Goal: Task Accomplishment & Management: Manage account settings

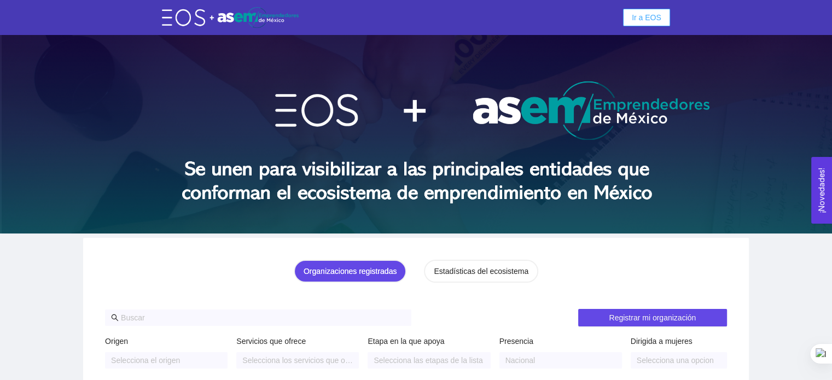
click at [646, 17] on span "Ir a EOS" at bounding box center [647, 17] width 30 height 12
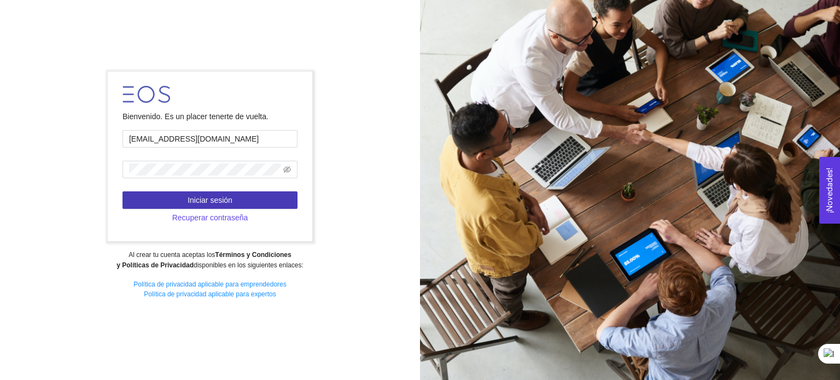
click at [151, 194] on button "Iniciar sesión" at bounding box center [209, 199] width 175 height 17
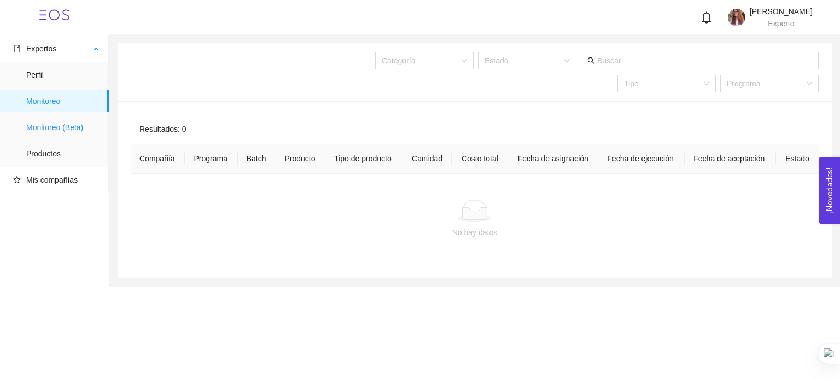
click at [61, 126] on span "Monitoreo (Beta)" at bounding box center [63, 127] width 74 height 22
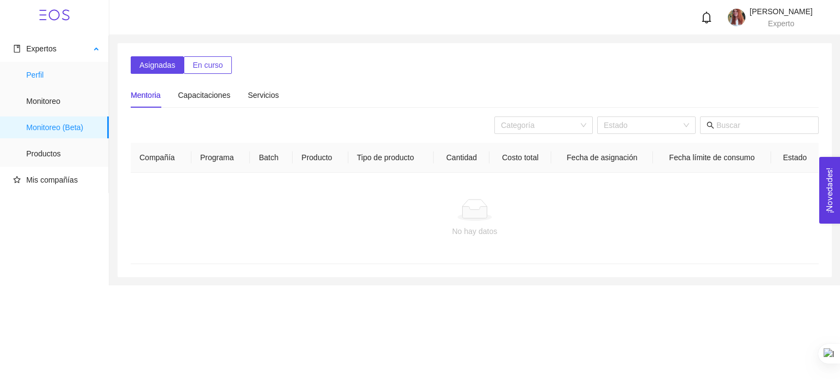
click at [46, 73] on span "Perfil" at bounding box center [63, 75] width 74 height 22
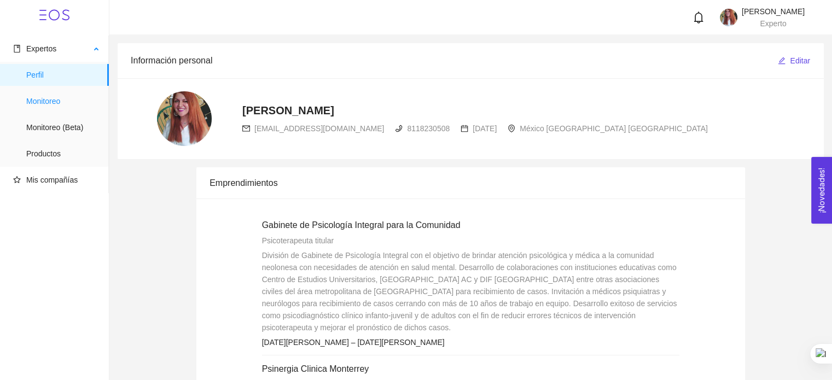
click at [43, 103] on span "Monitoreo" at bounding box center [63, 101] width 74 height 22
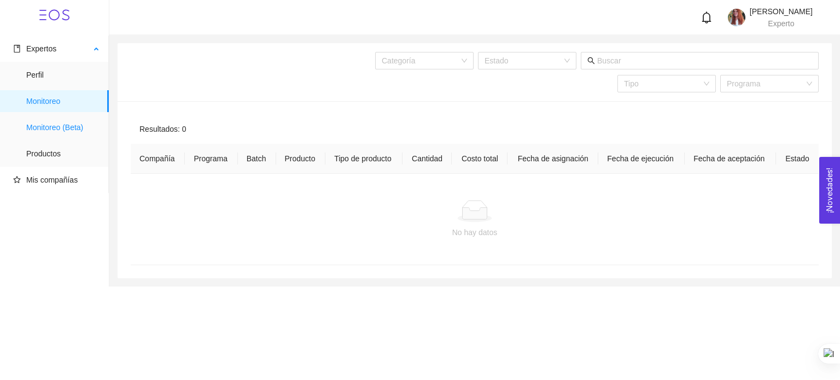
click at [42, 132] on span "Monitoreo (Beta)" at bounding box center [63, 127] width 74 height 22
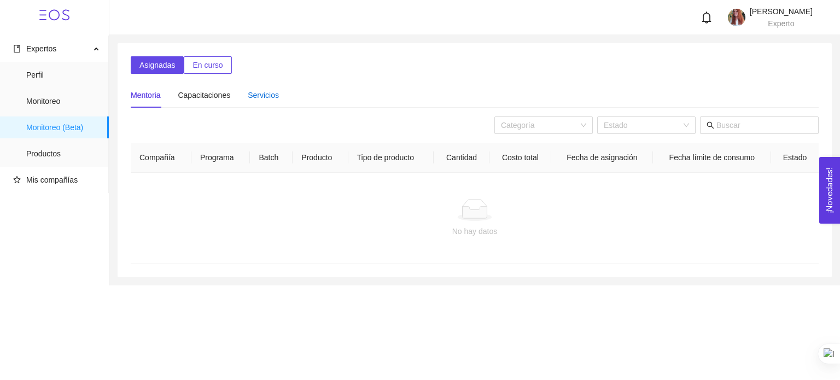
click at [250, 100] on div "Servicios" at bounding box center [263, 95] width 31 height 12
click at [212, 100] on div "Capacitaciones" at bounding box center [204, 95] width 52 height 12
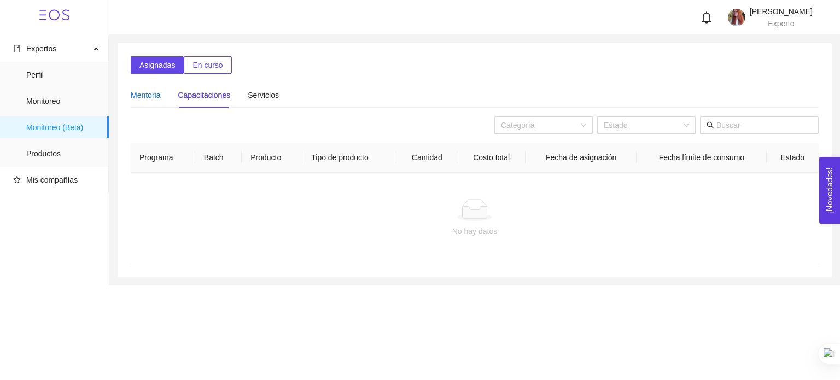
click at [152, 100] on div "Mentoria" at bounding box center [146, 95] width 30 height 12
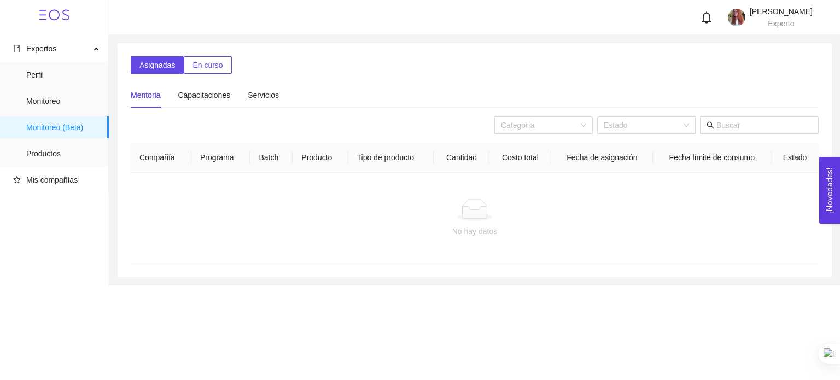
click at [198, 69] on span "En curso" at bounding box center [207, 65] width 30 height 12
click at [164, 69] on span "Asignadas" at bounding box center [157, 65] width 36 height 12
click at [74, 107] on span "Monitoreo" at bounding box center [63, 101] width 74 height 22
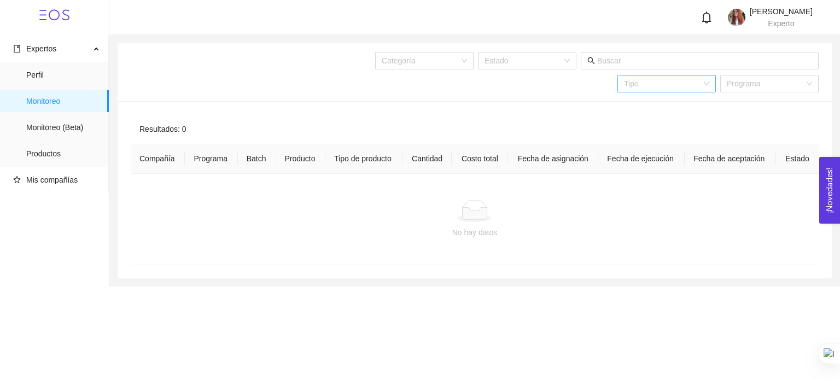
click at [703, 82] on div "Tipo" at bounding box center [666, 83] width 98 height 17
click at [786, 87] on input "search" at bounding box center [766, 83] width 78 height 16
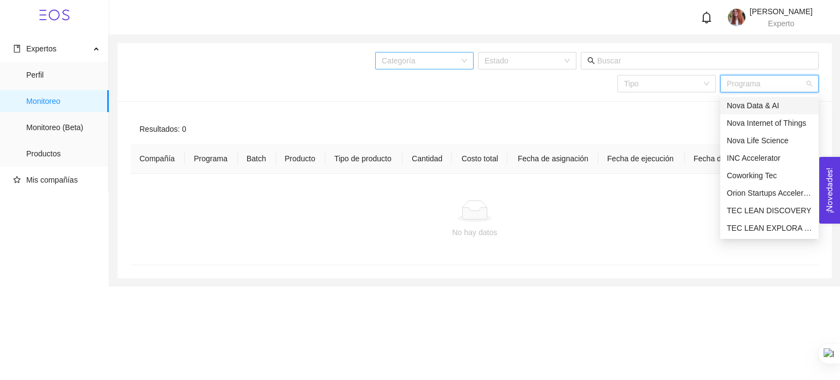
click at [459, 60] on div "Categoría" at bounding box center [424, 60] width 98 height 17
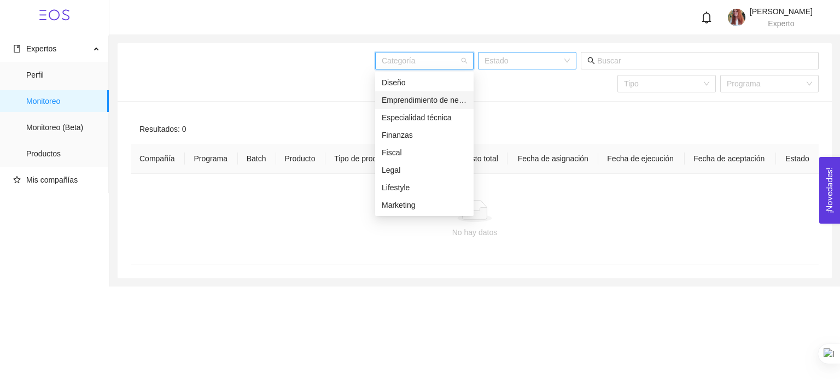
click at [569, 67] on div "Estado" at bounding box center [527, 60] width 98 height 17
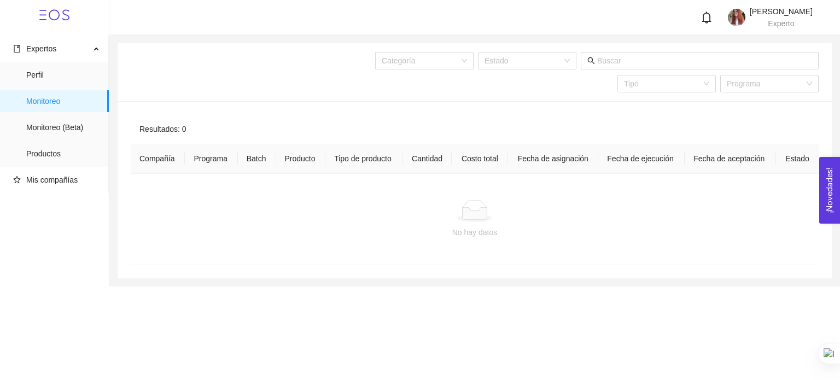
click at [665, 131] on div "Resultados: 0" at bounding box center [475, 129] width 688 height 30
click at [72, 124] on span "Monitoreo (Beta)" at bounding box center [63, 127] width 74 height 22
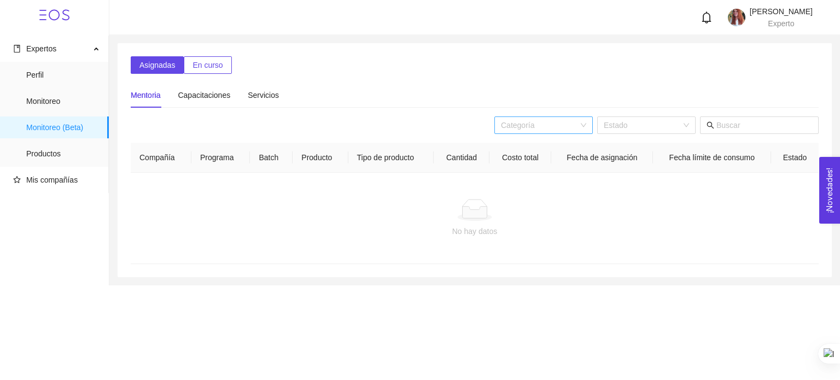
click at [593, 125] on div "Categoría" at bounding box center [543, 124] width 98 height 17
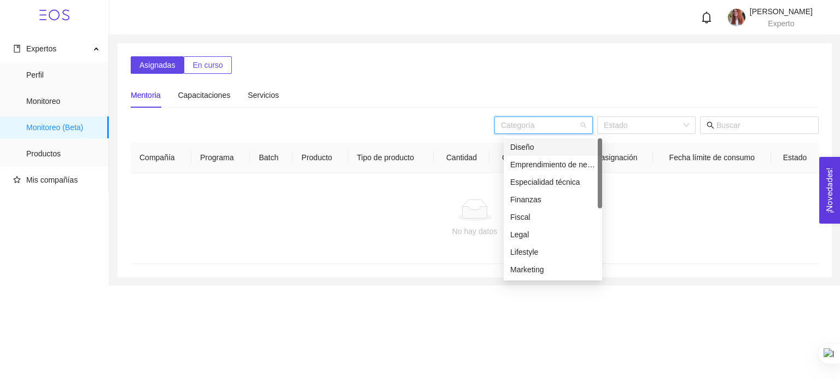
click at [593, 125] on div "Categoría" at bounding box center [543, 124] width 98 height 17
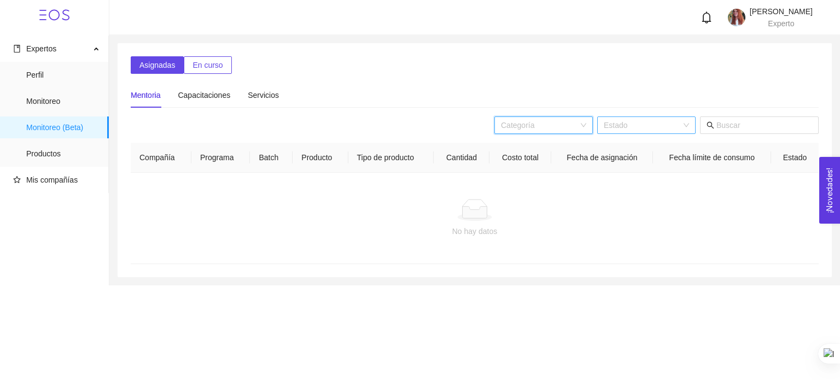
click at [691, 126] on div "Estado" at bounding box center [646, 124] width 98 height 17
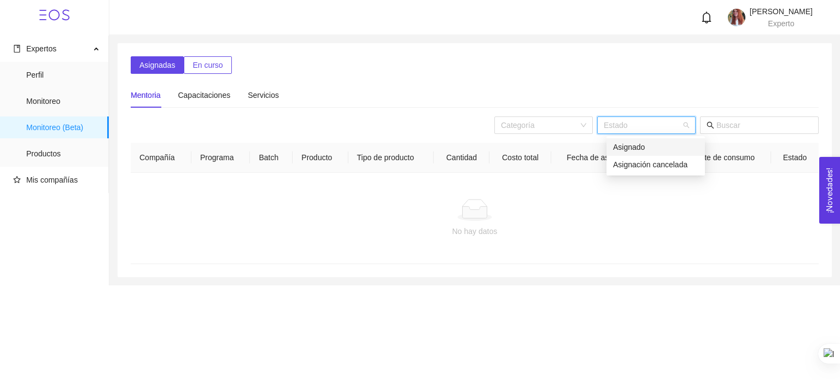
click at [691, 126] on div "Estado" at bounding box center [646, 124] width 98 height 17
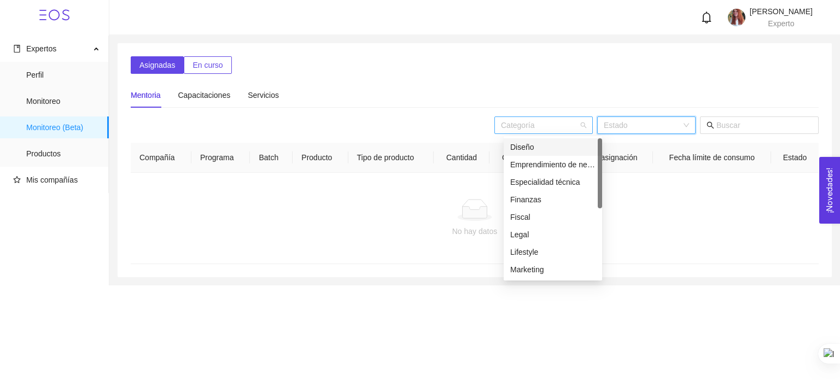
click at [593, 126] on div "Categoría" at bounding box center [543, 124] width 98 height 17
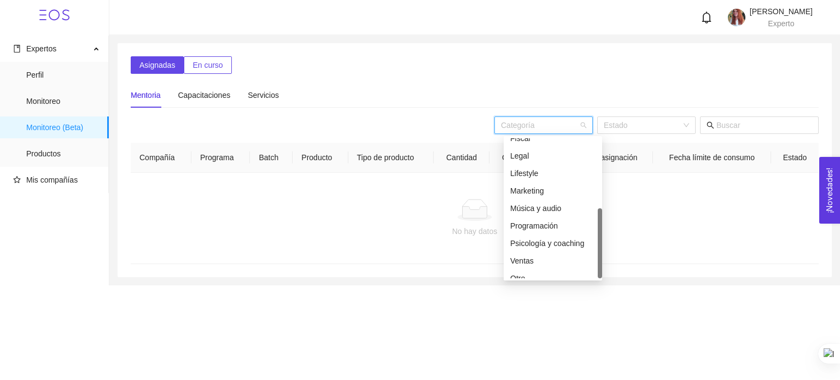
scroll to position [87, 0]
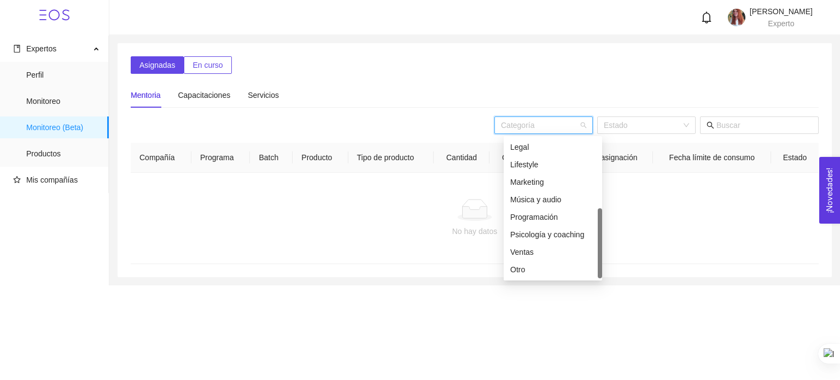
drag, startPoint x: 600, startPoint y: 159, endPoint x: 604, endPoint y: 239, distance: 79.9
click at [604, 239] on body "Expertos Perfil Monitoreo Monitoreo (Beta) Productos Mis compañías Nancy Yáñez …" at bounding box center [420, 190] width 840 height 380
click at [578, 237] on div "Psicología y coaching" at bounding box center [552, 235] width 85 height 12
click at [593, 125] on div "Categoría" at bounding box center [543, 124] width 98 height 17
click at [568, 217] on div "Programación" at bounding box center [552, 217] width 85 height 12
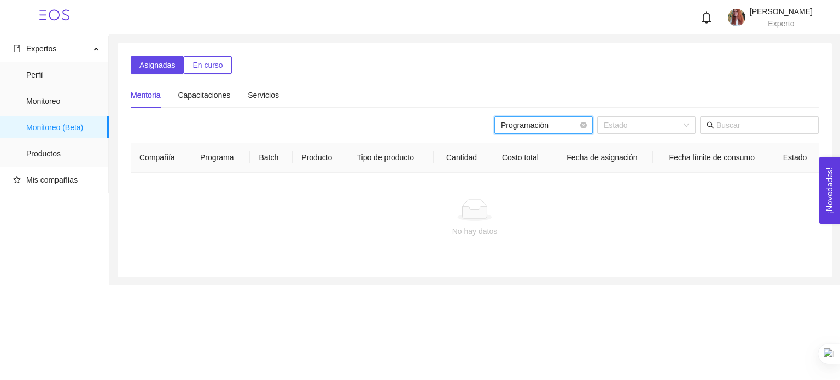
click at [586, 129] on span "Programación" at bounding box center [543, 125] width 85 height 16
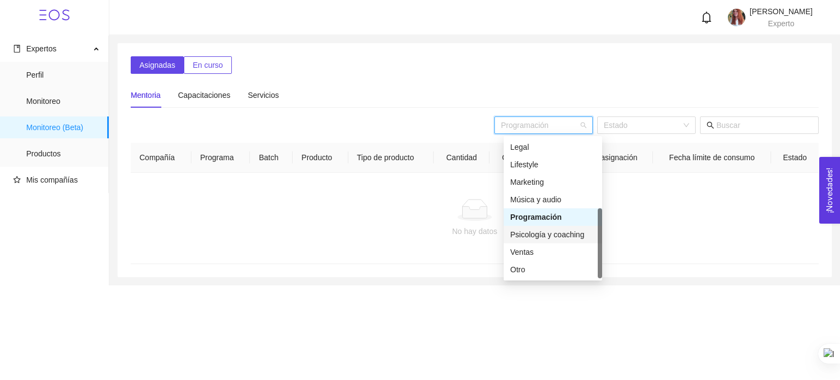
click at [559, 235] on div "Psicología y coaching" at bounding box center [552, 235] width 85 height 12
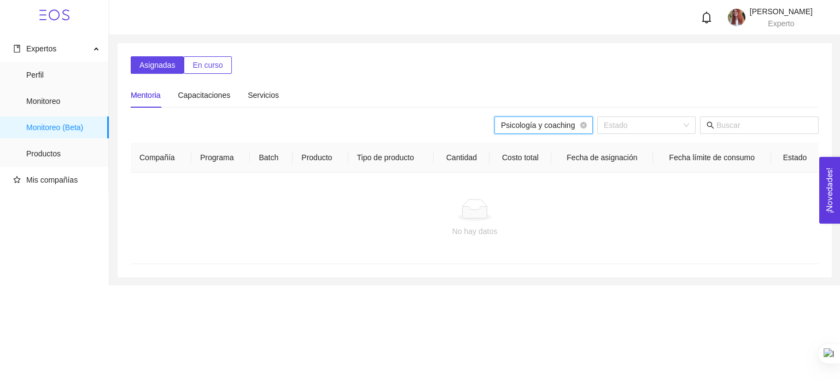
click at [593, 124] on div "Psicología y coaching" at bounding box center [543, 124] width 98 height 17
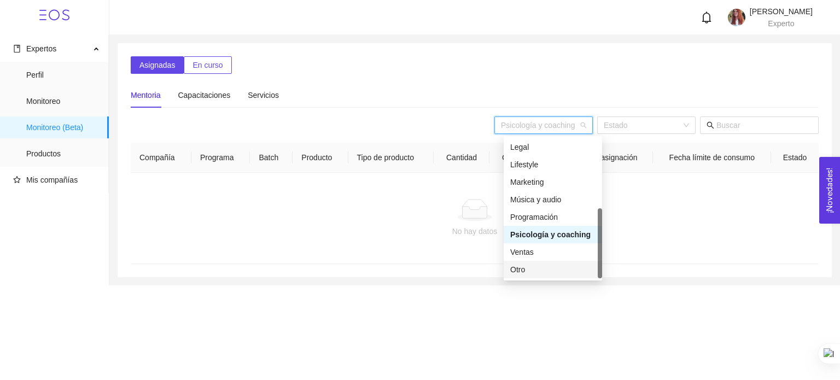
click at [547, 273] on div "Otro" at bounding box center [552, 270] width 85 height 12
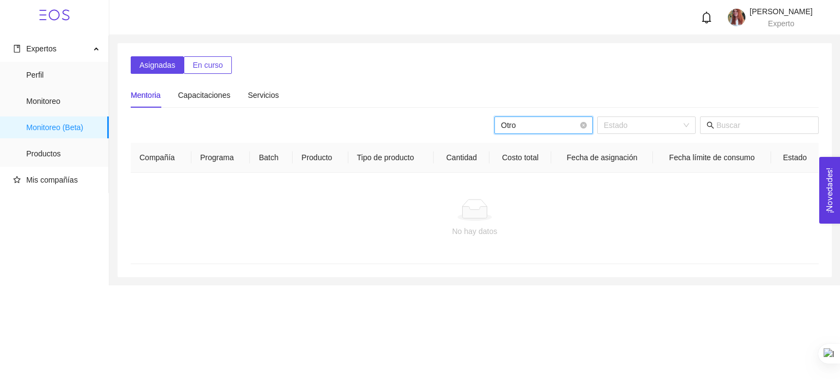
click at [593, 126] on div "Otro" at bounding box center [543, 124] width 98 height 17
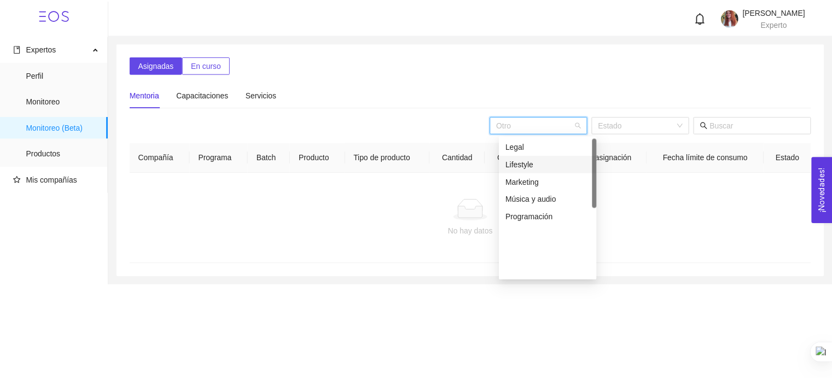
scroll to position [0, 0]
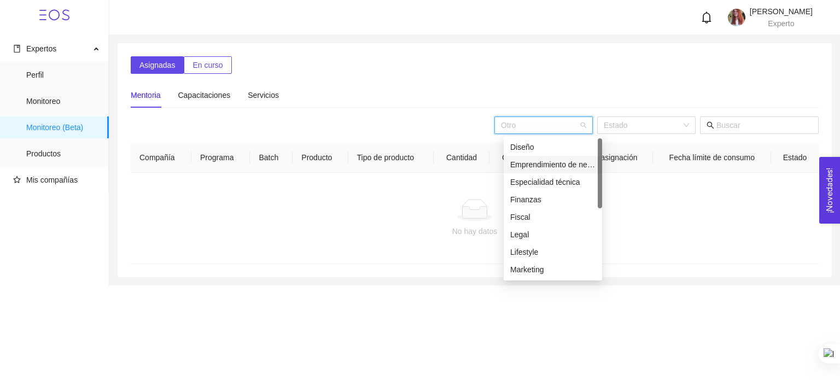
click at [564, 156] on div "Emprendimiento de negocios" at bounding box center [553, 164] width 98 height 17
click at [593, 123] on div "Categoría" at bounding box center [543, 124] width 98 height 17
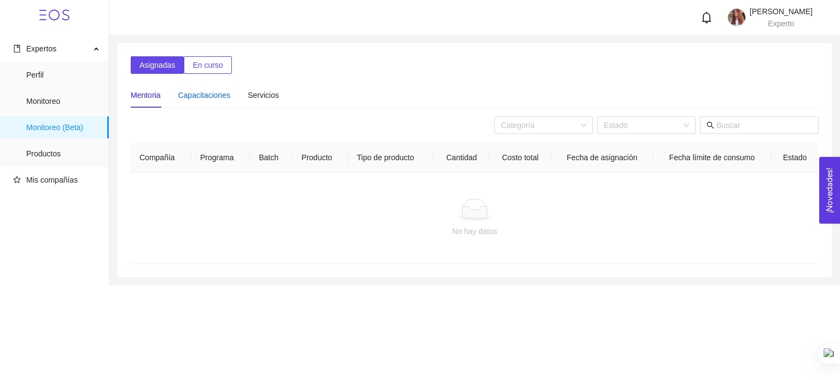
click at [210, 95] on div "Capacitaciones" at bounding box center [204, 95] width 52 height 12
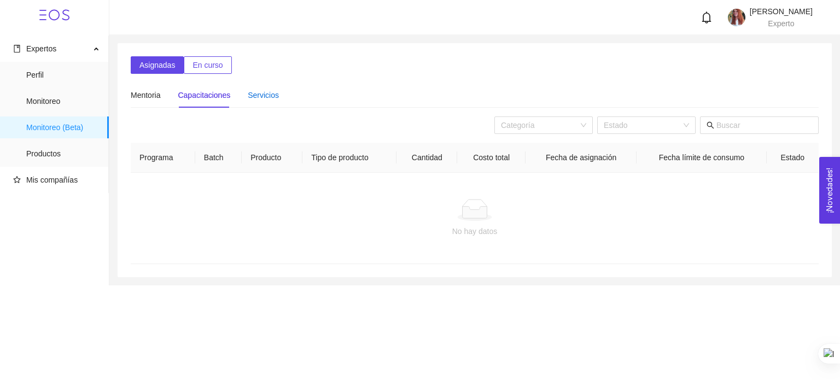
click at [265, 95] on div "Servicios" at bounding box center [263, 95] width 31 height 12
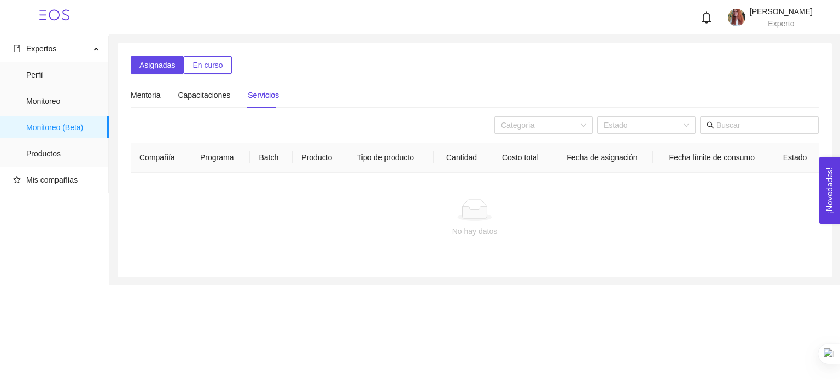
click at [712, 17] on icon "bell" at bounding box center [706, 17] width 12 height 12
click at [61, 78] on span "Perfil" at bounding box center [63, 75] width 74 height 22
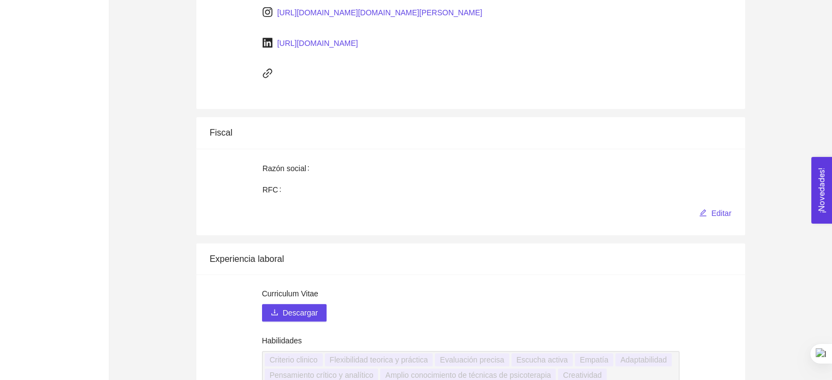
scroll to position [711, 0]
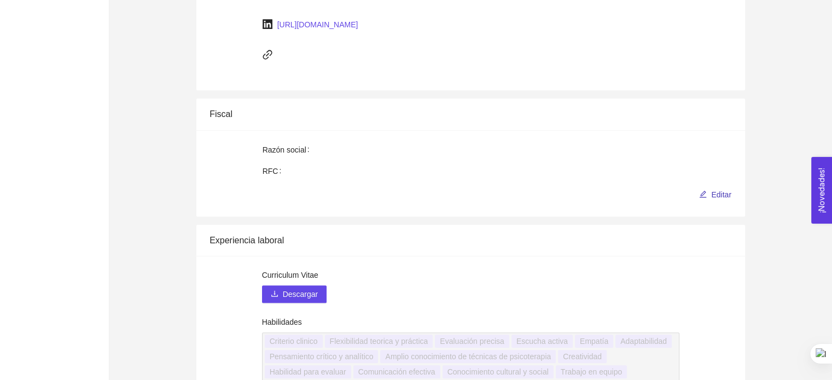
click at [722, 194] on span "Editar" at bounding box center [721, 195] width 20 height 12
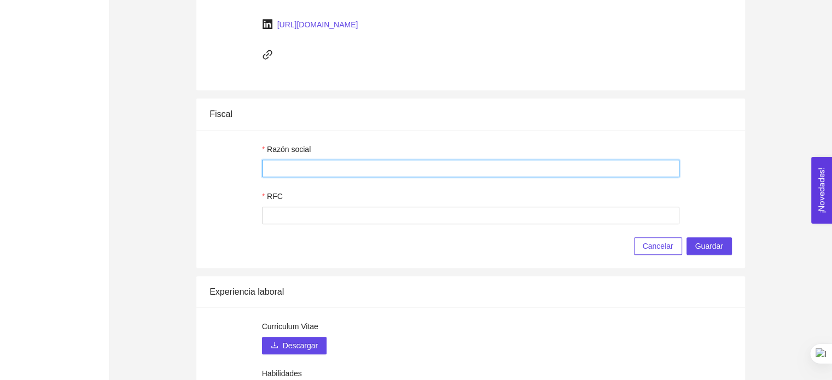
click at [632, 168] on input "Razón social" at bounding box center [471, 168] width 418 height 17
type input "Arnoldo Almaguer Gil"
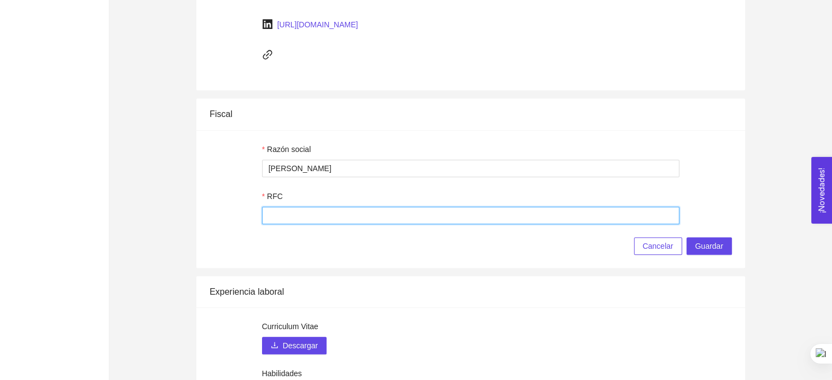
click at [559, 218] on input "RFC" at bounding box center [471, 215] width 418 height 17
type input "AAGA7405069D9"
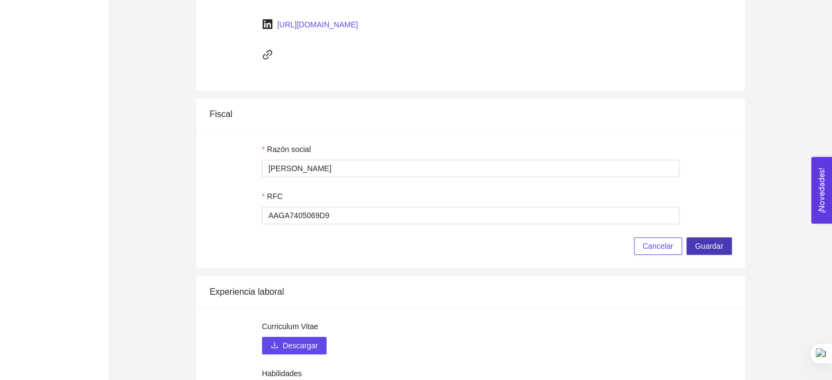
click at [708, 247] on span "Guardar" at bounding box center [709, 246] width 28 height 12
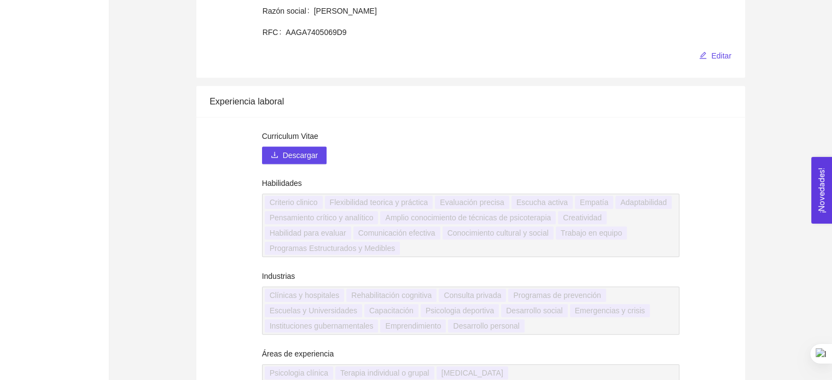
scroll to position [875, 0]
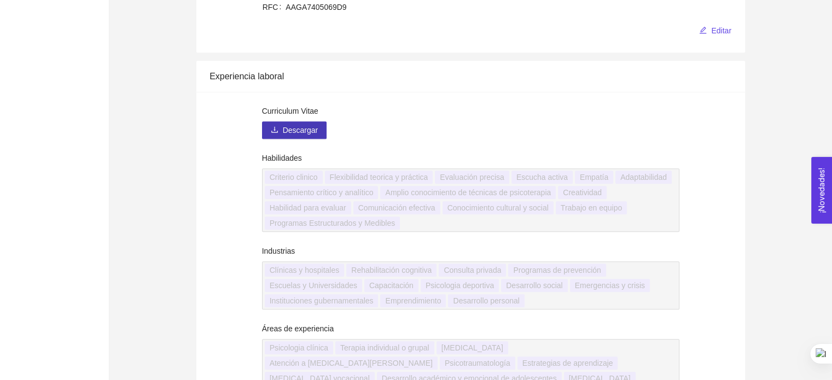
click at [291, 130] on span "Descargar" at bounding box center [301, 130] width 36 height 16
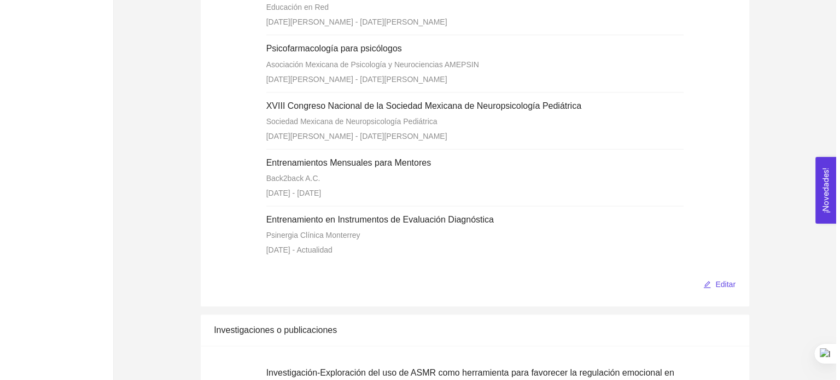
scroll to position [1750, 0]
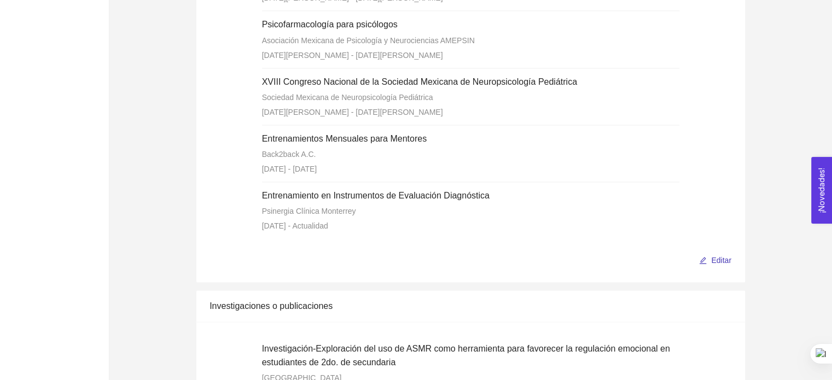
click at [723, 266] on span "Editar" at bounding box center [721, 260] width 20 height 12
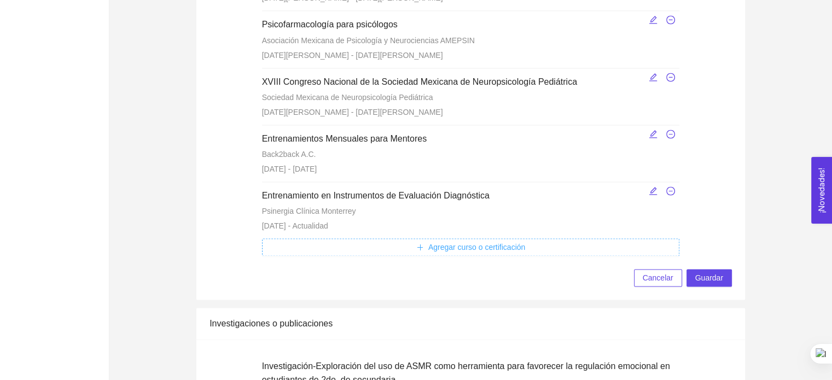
click at [490, 253] on span "Agregar curso o certificación" at bounding box center [476, 247] width 97 height 12
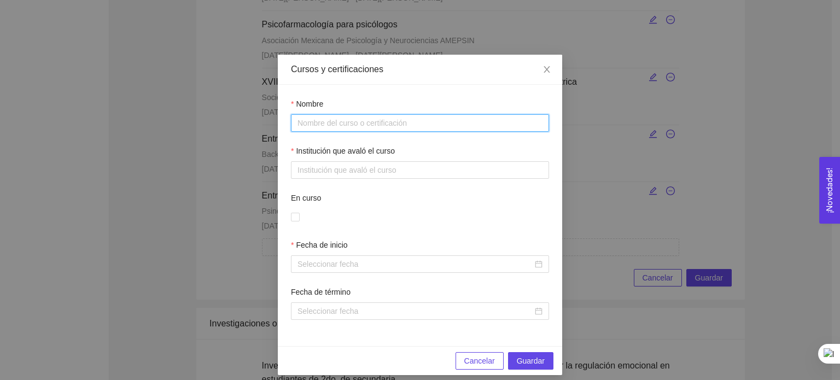
click at [354, 124] on input "Nombre" at bounding box center [420, 122] width 258 height 17
type input "5TO. Simposio de Médicos Residentes de Psiquiatría "Saberes que Trascienden: 20…"
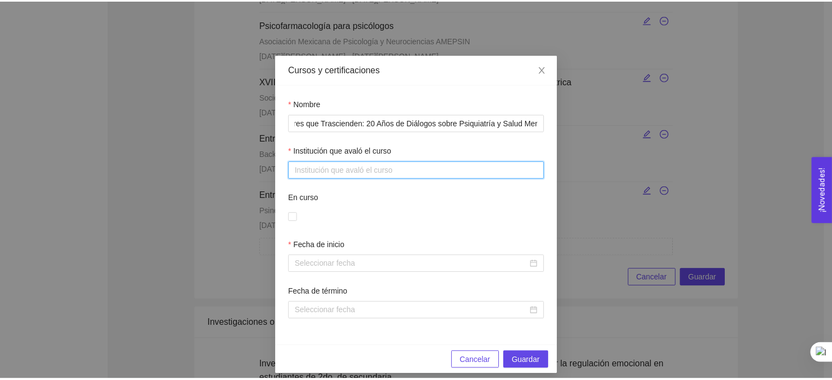
scroll to position [0, 0]
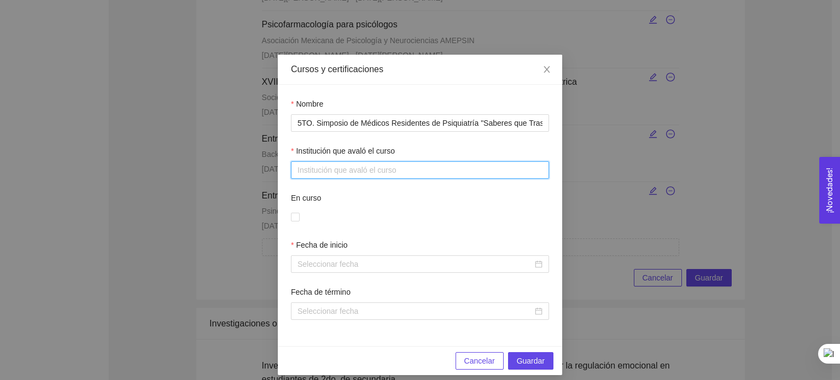
click at [335, 174] on input "Institución que avaló el curso" at bounding box center [420, 169] width 258 height 17
type input "TECSalud"
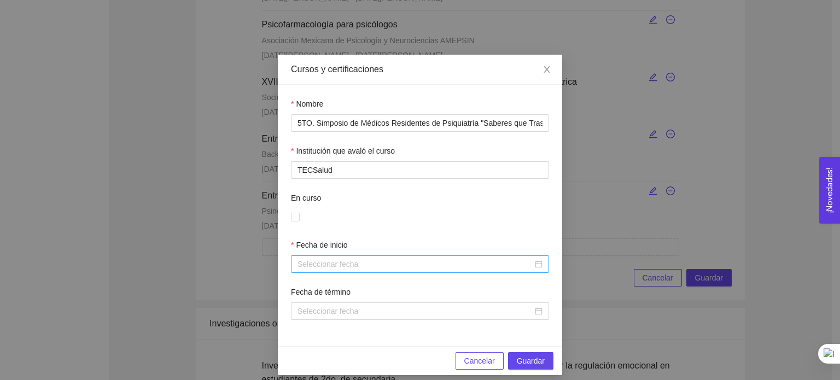
click at [341, 264] on input "Fecha de inicio" at bounding box center [414, 264] width 235 height 12
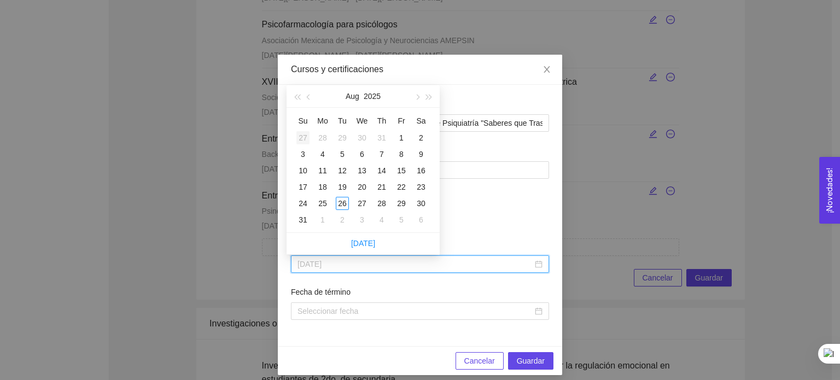
type input "2025-07-27"
click at [310, 98] on span "button" at bounding box center [309, 97] width 5 height 5
type input "2025-07-25"
click at [397, 188] on div "25" at bounding box center [401, 186] width 13 height 13
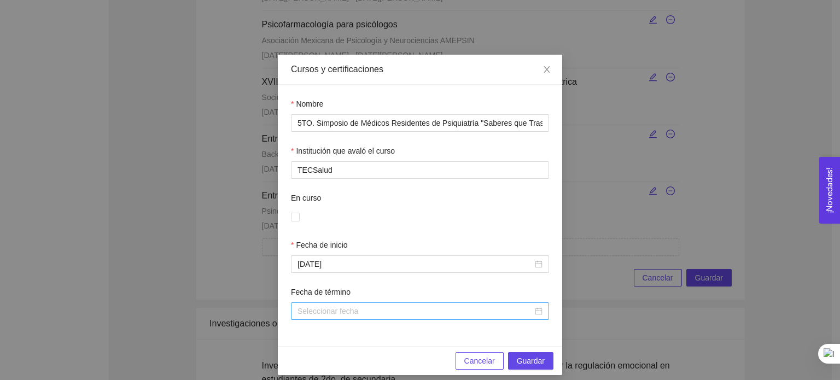
click at [535, 316] on div at bounding box center [419, 311] width 245 height 12
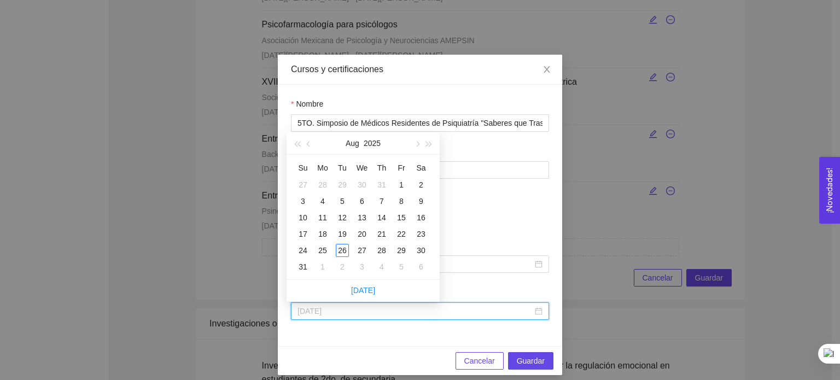
type input "2025-07-31"
click at [306, 147] on button "button" at bounding box center [309, 143] width 12 height 22
type input "2025-07-26"
click at [419, 232] on div "26" at bounding box center [420, 233] width 13 height 13
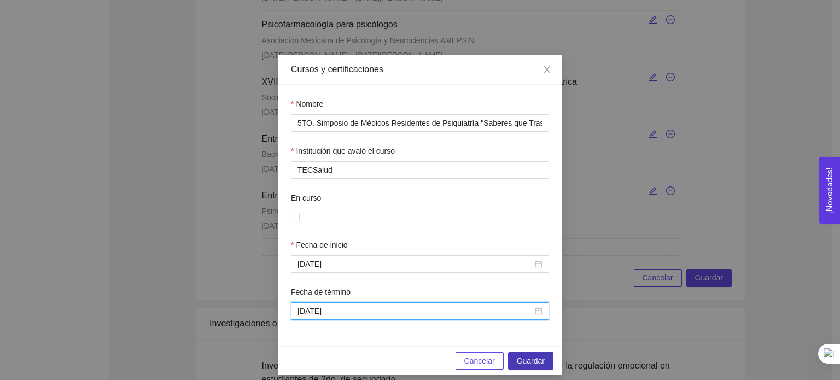
click at [534, 366] on span "Guardar" at bounding box center [531, 361] width 28 height 12
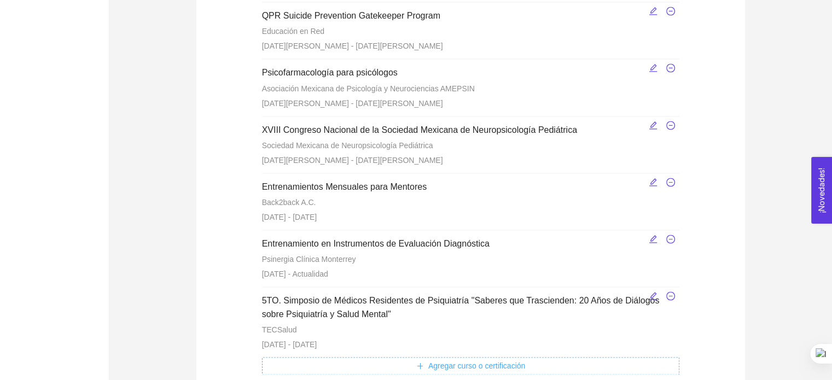
scroll to position [1750, 0]
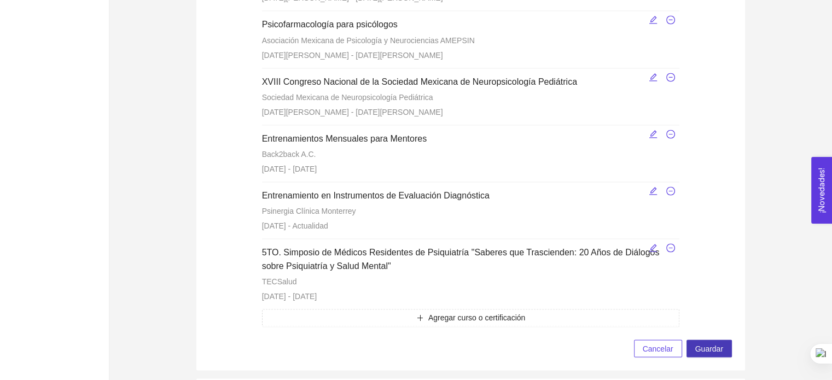
click at [712, 352] on span "Guardar" at bounding box center [709, 348] width 28 height 12
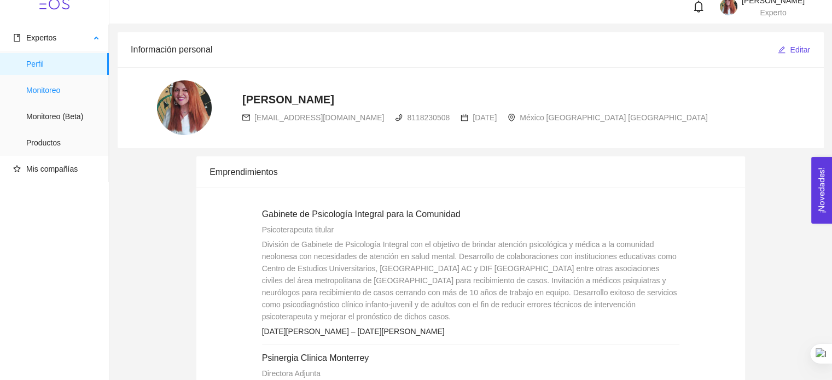
scroll to position [0, 0]
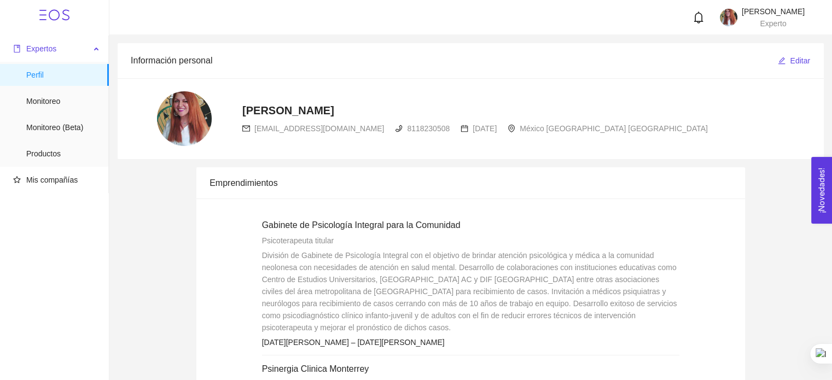
click at [32, 52] on span "Expertos" at bounding box center [41, 48] width 30 height 9
click at [59, 155] on span "Productos" at bounding box center [63, 154] width 74 height 22
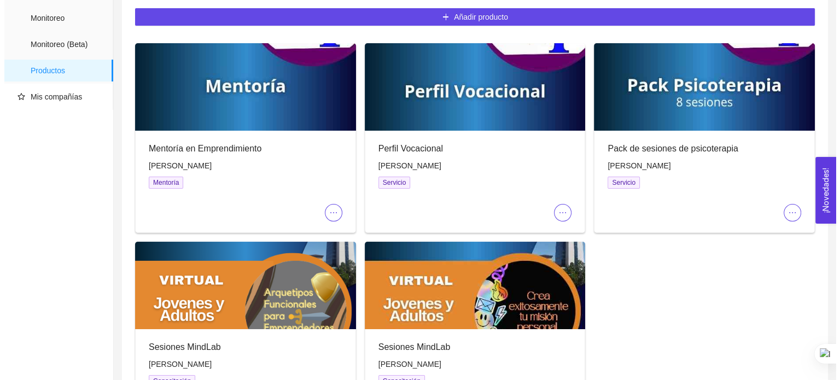
scroll to position [109, 0]
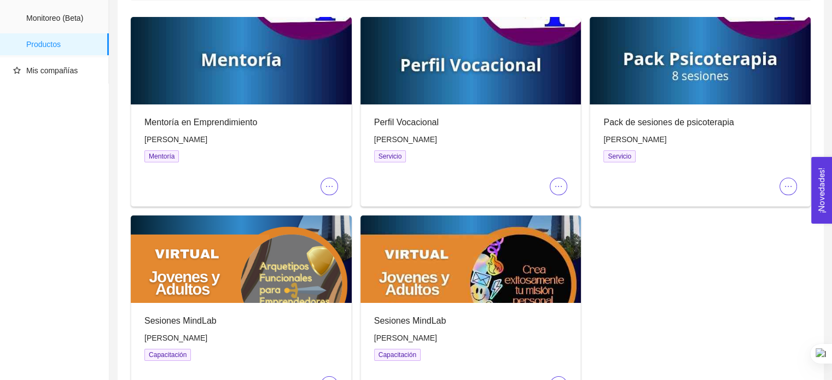
click at [324, 185] on span "ellipsis" at bounding box center [329, 186] width 16 height 9
click at [343, 205] on span "Editar" at bounding box center [337, 208] width 20 height 12
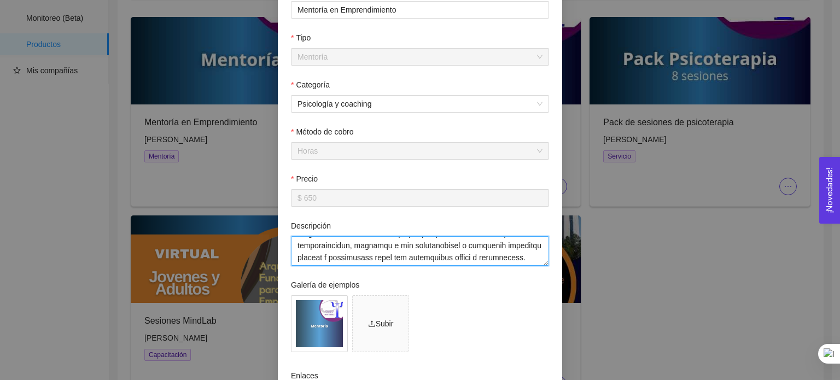
scroll to position [383, 0]
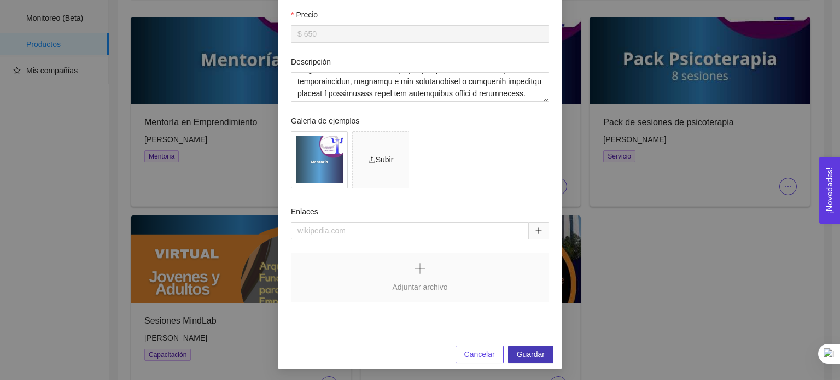
click at [527, 359] on span "Guardar" at bounding box center [531, 354] width 28 height 12
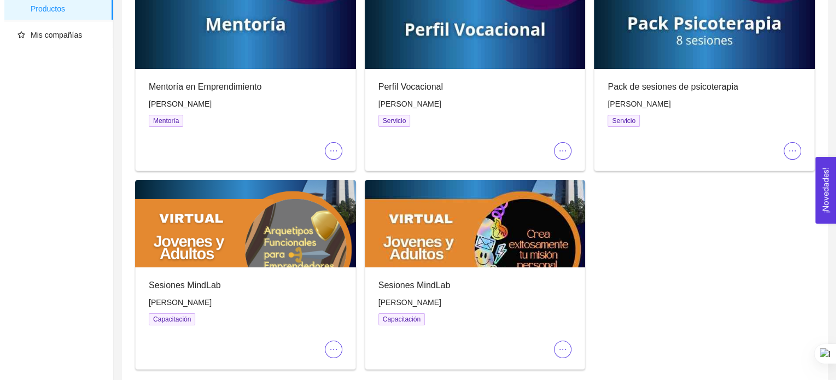
scroll to position [164, 0]
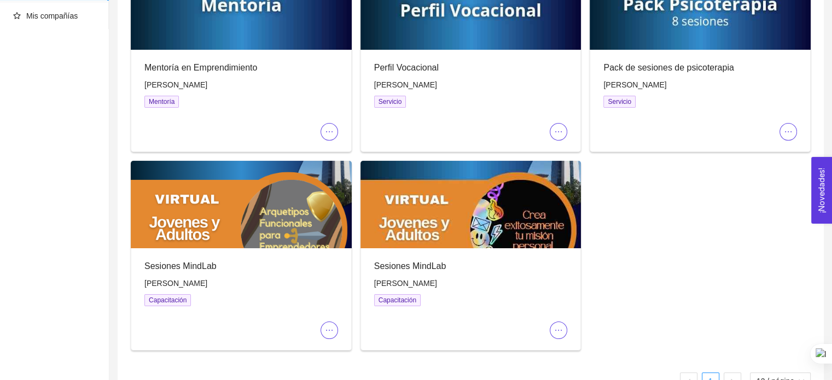
click at [328, 328] on icon "ellipsis" at bounding box center [329, 330] width 9 height 9
click at [336, 350] on span "Editar" at bounding box center [337, 352] width 20 height 12
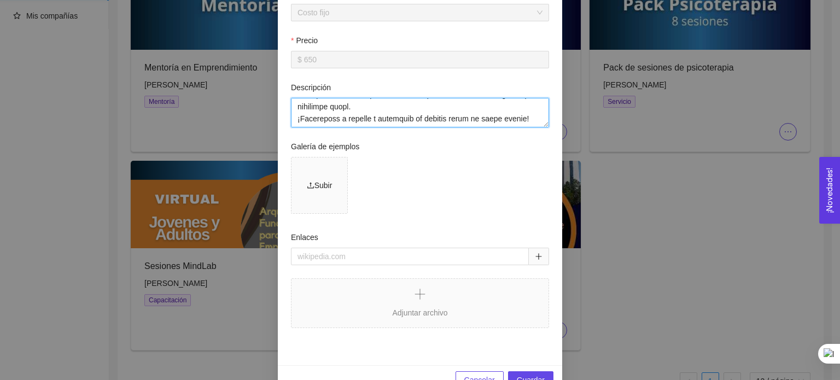
scroll to position [384, 0]
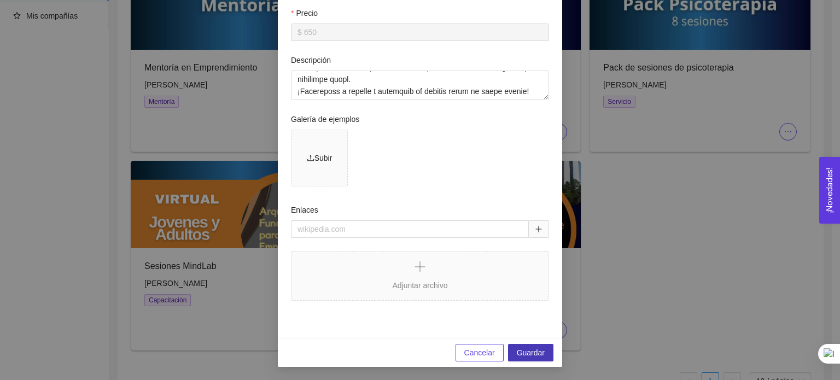
click at [536, 349] on span "Guardar" at bounding box center [531, 353] width 28 height 12
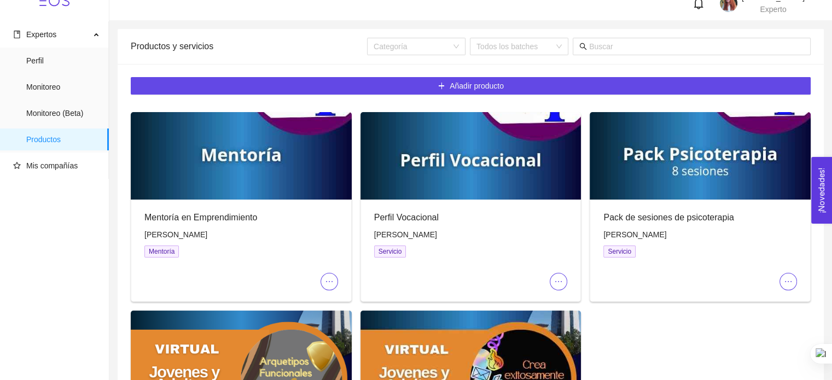
scroll to position [0, 0]
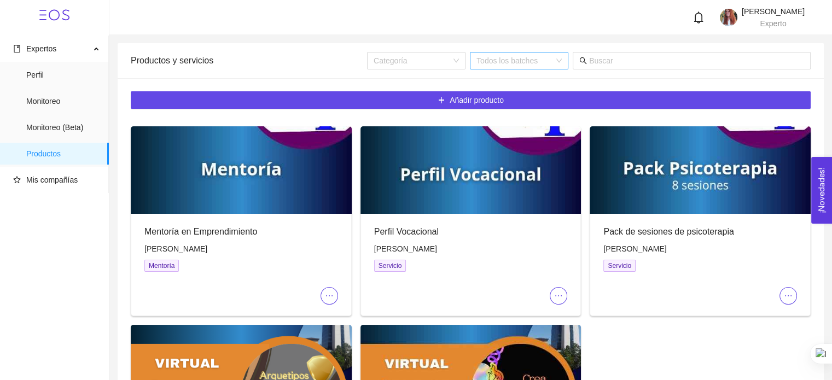
click at [556, 57] on div "Todos los batches" at bounding box center [519, 60] width 98 height 17
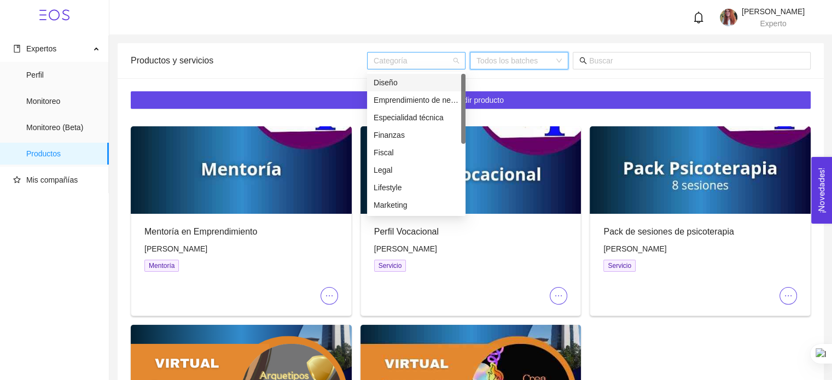
click at [451, 59] on div "Categoría" at bounding box center [416, 60] width 98 height 17
